Goal: Task Accomplishment & Management: Manage account settings

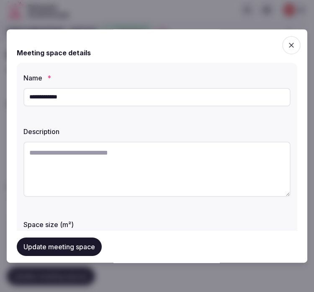
scroll to position [12, 0]
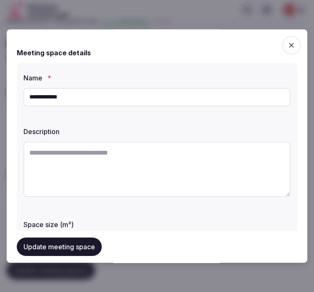
drag, startPoint x: 253, startPoint y: 12, endPoint x: 224, endPoint y: 58, distance: 54.6
click at [253, 12] on div at bounding box center [157, 146] width 314 height 292
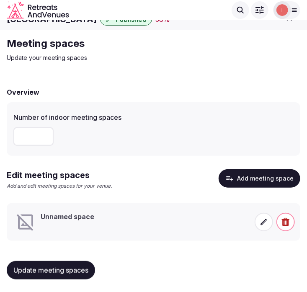
click at [265, 220] on icon at bounding box center [264, 222] width 6 height 6
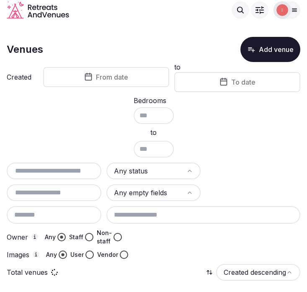
click at [40, 173] on input "text" at bounding box center [54, 171] width 88 height 10
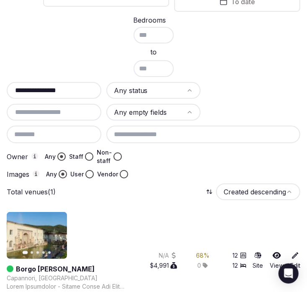
scroll to position [105, 0]
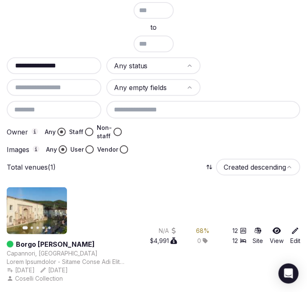
type input "**********"
click at [61, 242] on link "Borgo [PERSON_NAME]" at bounding box center [55, 244] width 79 height 10
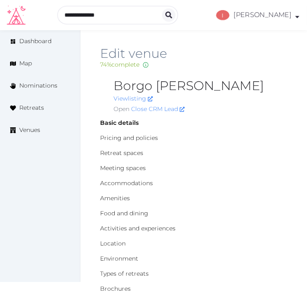
type textarea "**********"
type input "***"
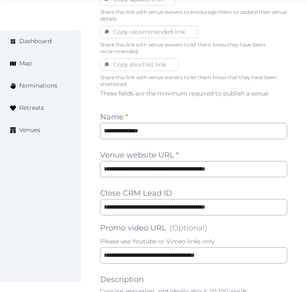
scroll to position [558, 0]
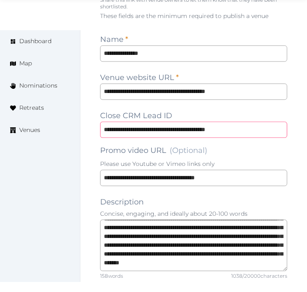
click at [169, 134] on input "**********" at bounding box center [193, 129] width 187 height 16
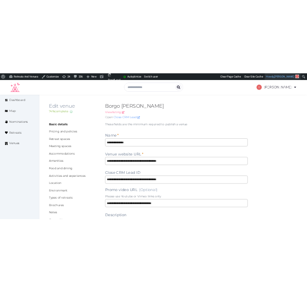
scroll to position [158, 0]
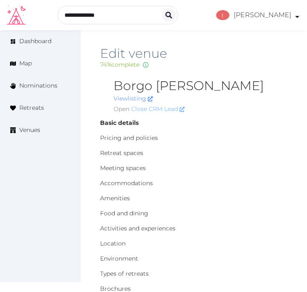
click at [168, 107] on link "Close CRM Lead" at bounding box center [158, 109] width 54 height 9
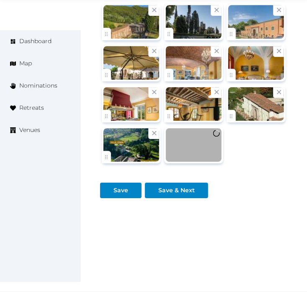
scroll to position [1405, 0]
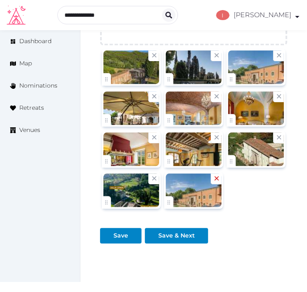
click at [218, 178] on icon at bounding box center [217, 178] width 4 height 4
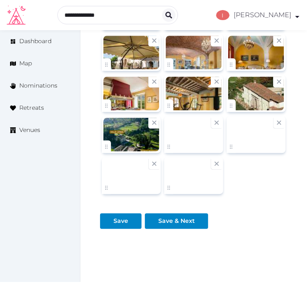
scroll to position [1492, 0]
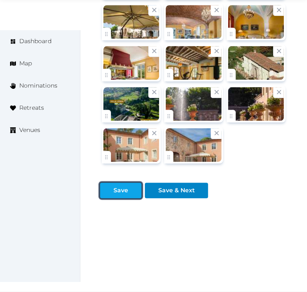
click at [128, 193] on div "Save" at bounding box center [121, 190] width 38 height 9
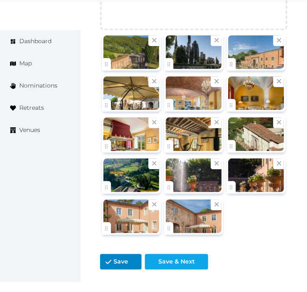
scroll to position [1399, 0]
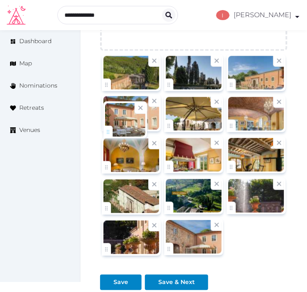
drag, startPoint x: 105, startPoint y: 248, endPoint x: 106, endPoint y: 130, distance: 118.5
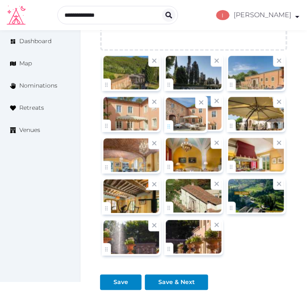
drag, startPoint x: 169, startPoint y: 249, endPoint x: 170, endPoint y: 134, distance: 115.2
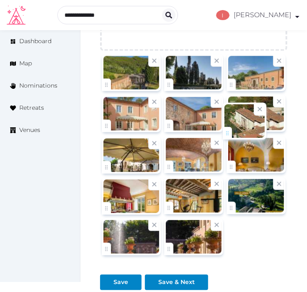
drag, startPoint x: 172, startPoint y: 214, endPoint x: 230, endPoint y: 137, distance: 96.2
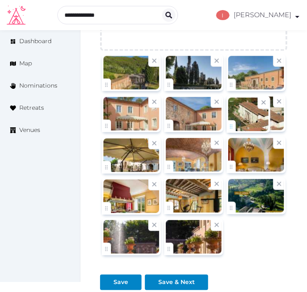
type textarea "**********"
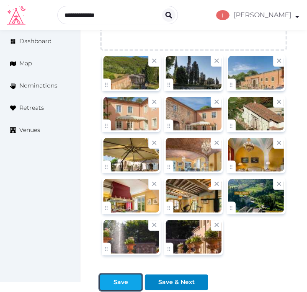
click at [130, 281] on div at bounding box center [135, 282] width 10 height 9
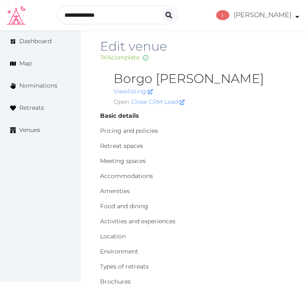
scroll to position [3, 0]
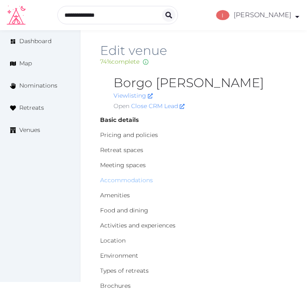
click at [116, 179] on link "Accommodations" at bounding box center [126, 180] width 53 height 8
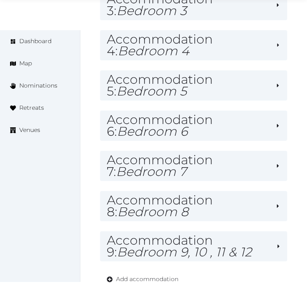
scroll to position [651, 0]
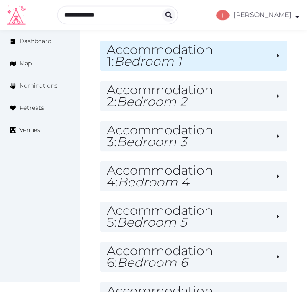
click at [189, 65] on h2 "Accommodation 1 : Bedroom 1" at bounding box center [188, 55] width 162 height 23
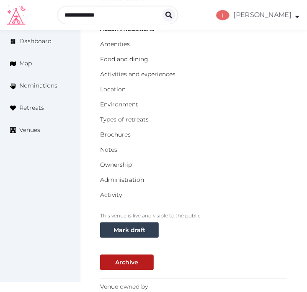
scroll to position [139, 0]
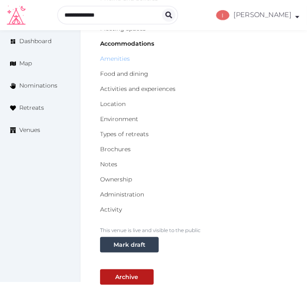
click at [119, 60] on link "Amenities" at bounding box center [115, 59] width 30 height 8
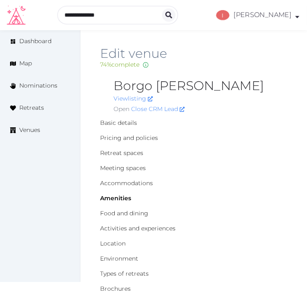
click at [253, 145] on div "Basic details Pricing and policies Retreat spaces Meeting spaces Accommodations…" at bounding box center [193, 236] width 187 height 235
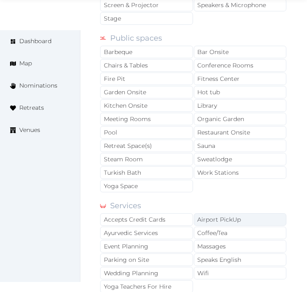
scroll to position [884, 0]
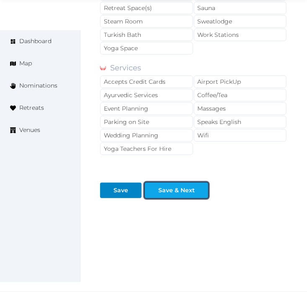
click at [165, 194] on div "Save & Next" at bounding box center [176, 190] width 36 height 9
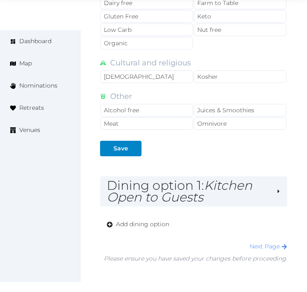
scroll to position [822, 0]
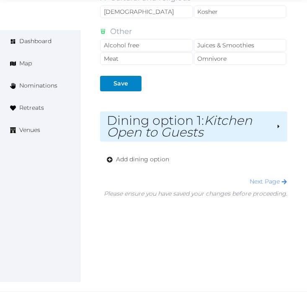
click at [199, 132] on em "Kitchen Open to Guests" at bounding box center [179, 126] width 145 height 27
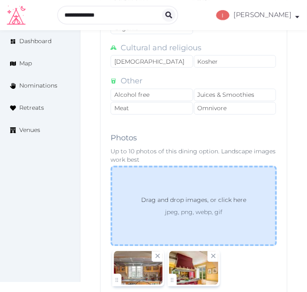
scroll to position [1313, 0]
